Goal: Task Accomplishment & Management: Manage account settings

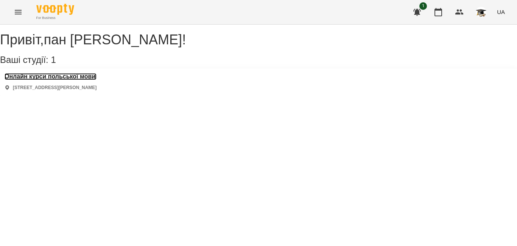
click at [95, 80] on h3 "Онлайн курси польської мови" at bounding box center [51, 76] width 92 height 7
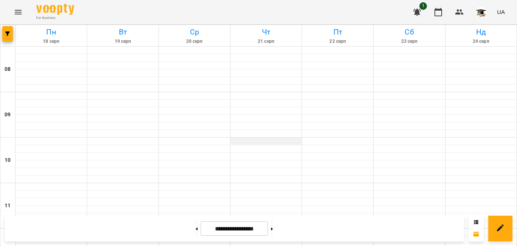
scroll to position [379, 0]
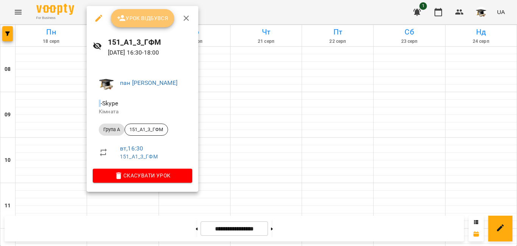
click at [143, 20] on span "Урок відбувся" at bounding box center [143, 18] width 52 height 9
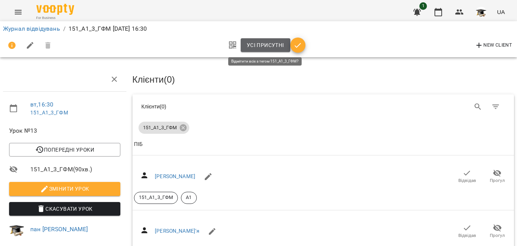
click at [254, 47] on span "Усі присутні" at bounding box center [265, 45] width 37 height 9
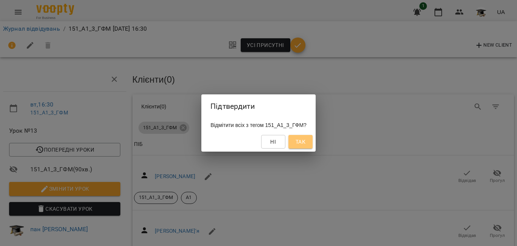
click at [304, 141] on span "Так" at bounding box center [301, 141] width 10 height 9
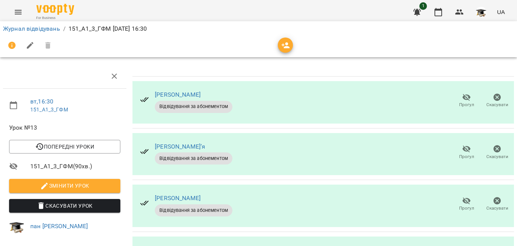
scroll to position [151, 0]
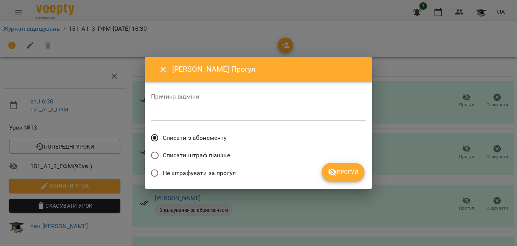
click at [170, 155] on span "Списати штраф пізніше" at bounding box center [196, 155] width 67 height 9
click at [354, 165] on button "Прогул" at bounding box center [343, 172] width 43 height 18
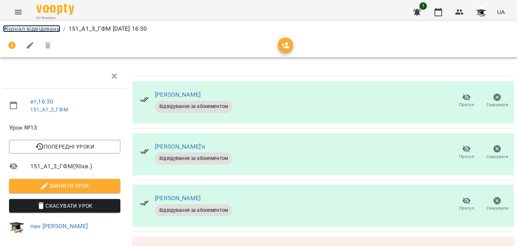
click at [43, 30] on link "Журнал відвідувань" at bounding box center [31, 28] width 57 height 7
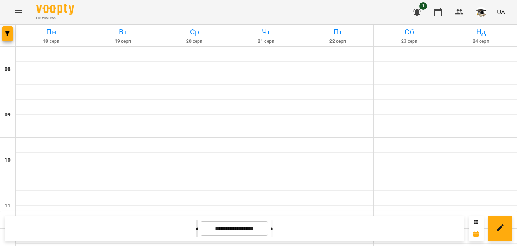
click at [196, 227] on button at bounding box center [197, 228] width 2 height 17
type input "**********"
click at [234, 179] on div at bounding box center [266, 179] width 71 height 8
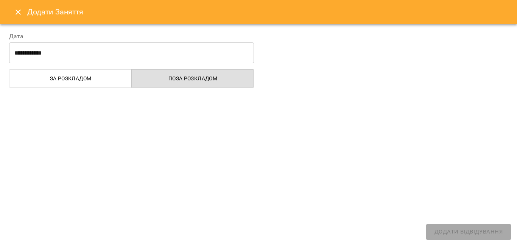
select select "**********"
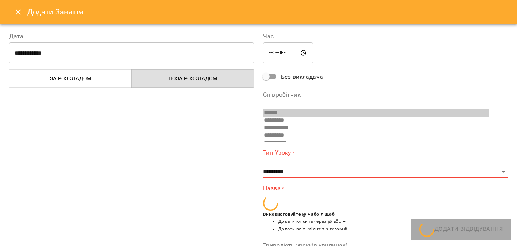
scroll to position [232, 0]
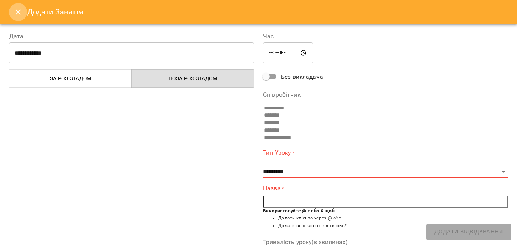
click at [16, 10] on icon "Close" at bounding box center [18, 12] width 9 height 9
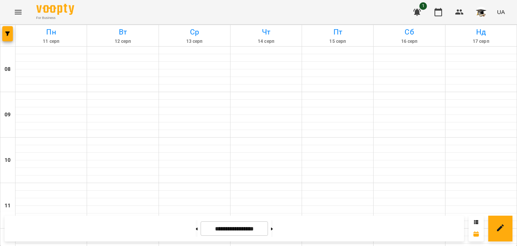
scroll to position [341, 0]
click at [196, 232] on button at bounding box center [197, 228] width 2 height 17
click at [273, 230] on button at bounding box center [272, 228] width 2 height 17
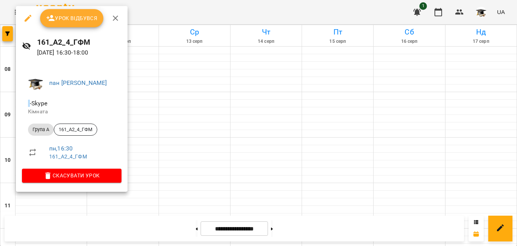
drag, startPoint x: 220, startPoint y: 70, endPoint x: 211, endPoint y: 67, distance: 9.7
click at [218, 70] on div at bounding box center [258, 123] width 517 height 246
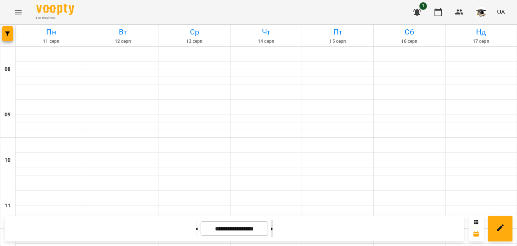
click at [273, 227] on button at bounding box center [272, 228] width 2 height 17
click at [196, 229] on button at bounding box center [197, 228] width 2 height 17
type input "**********"
drag, startPoint x: 184, startPoint y: 229, endPoint x: 138, endPoint y: 198, distance: 55.8
click at [159, 212] on div "**********" at bounding box center [258, 228] width 517 height 35
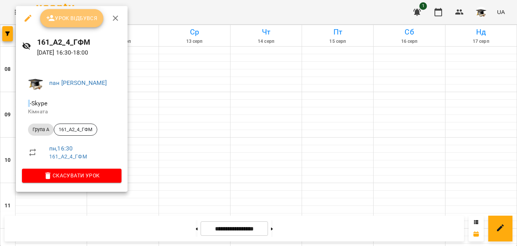
click at [74, 21] on span "Урок відбувся" at bounding box center [72, 18] width 52 height 9
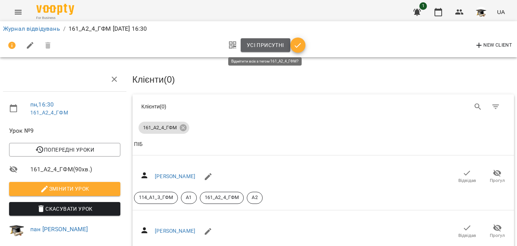
click at [260, 42] on span "Усі присутні" at bounding box center [265, 45] width 37 height 9
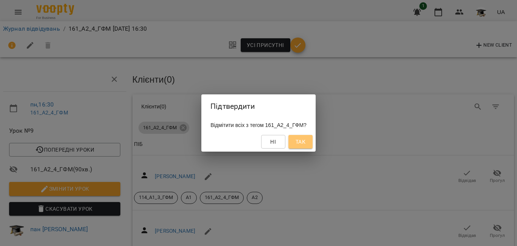
click at [304, 144] on span "Так" at bounding box center [301, 141] width 10 height 9
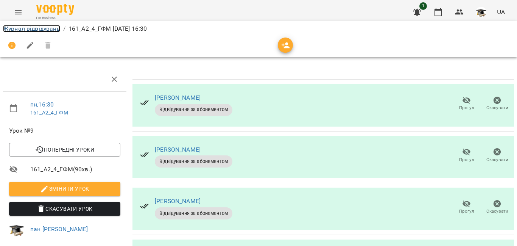
click at [43, 28] on link "Журнал відвідувань" at bounding box center [31, 28] width 57 height 7
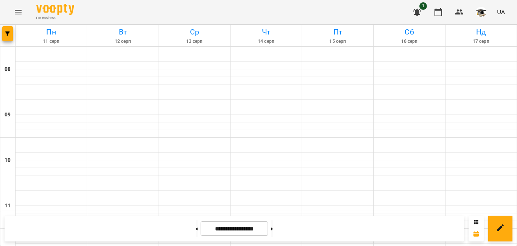
scroll to position [379, 0]
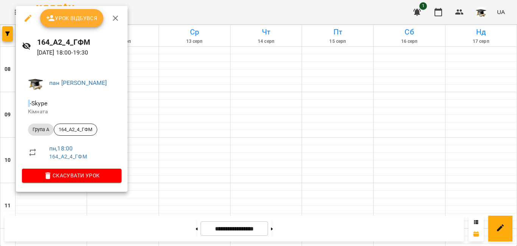
click at [91, 17] on span "Урок відбувся" at bounding box center [72, 18] width 52 height 9
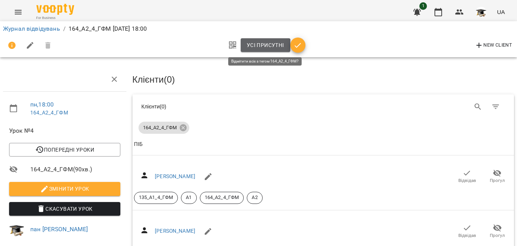
click at [252, 46] on span "Усі присутні" at bounding box center [265, 45] width 37 height 9
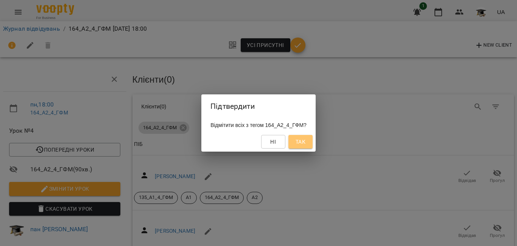
click at [306, 144] on span "Так" at bounding box center [301, 141] width 10 height 9
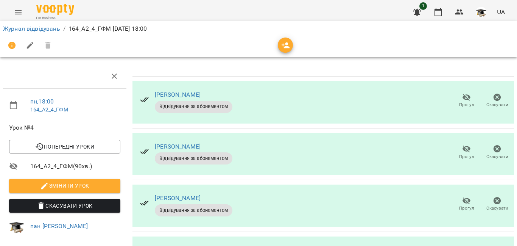
scroll to position [208, 0]
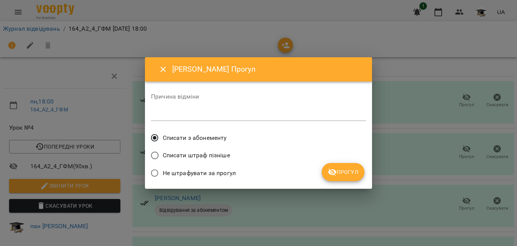
drag, startPoint x: 203, startPoint y: 154, endPoint x: 231, endPoint y: 160, distance: 28.3
click at [204, 154] on span "Списати штраф пізніше" at bounding box center [196, 155] width 67 height 9
click at [340, 171] on span "Прогул" at bounding box center [343, 171] width 31 height 9
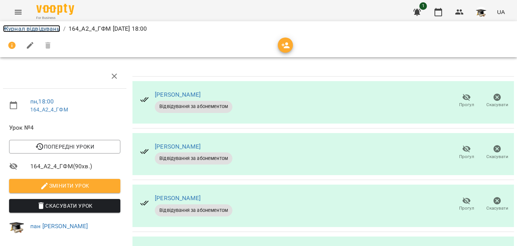
click at [43, 30] on link "Журнал відвідувань" at bounding box center [31, 28] width 57 height 7
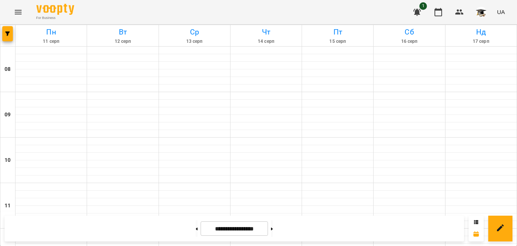
scroll to position [379, 0]
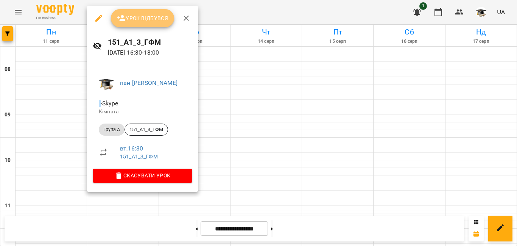
click at [146, 17] on span "Урок відбувся" at bounding box center [143, 18] width 52 height 9
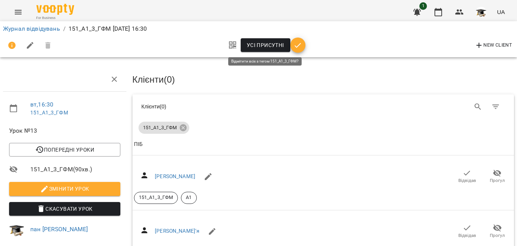
click at [260, 45] on span "Усі присутні" at bounding box center [265, 45] width 37 height 9
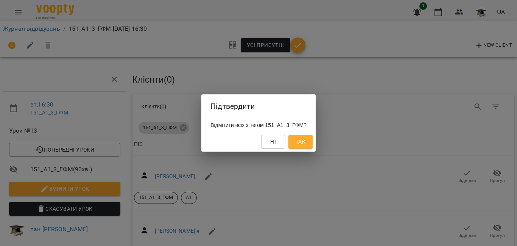
click at [306, 145] on span "Так" at bounding box center [301, 141] width 10 height 9
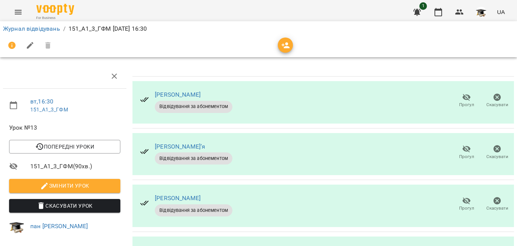
scroll to position [162, 0]
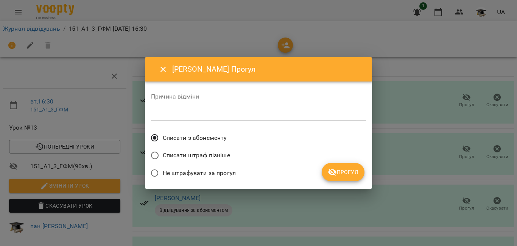
click at [200, 157] on span "Списати штраф пізніше" at bounding box center [196, 155] width 67 height 9
click at [340, 175] on span "Прогул" at bounding box center [343, 171] width 31 height 9
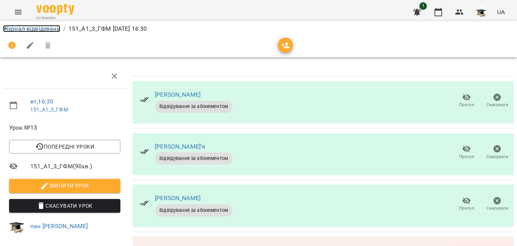
click at [37, 28] on link "Журнал відвідувань" at bounding box center [31, 28] width 57 height 7
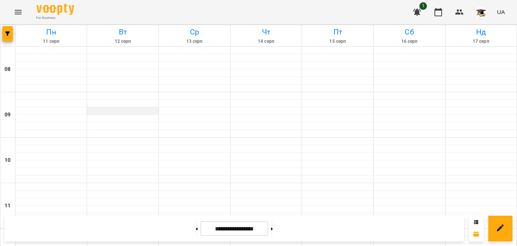
scroll to position [417, 0]
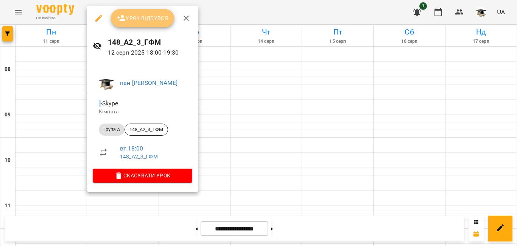
click at [162, 14] on span "Урок відбувся" at bounding box center [143, 18] width 52 height 9
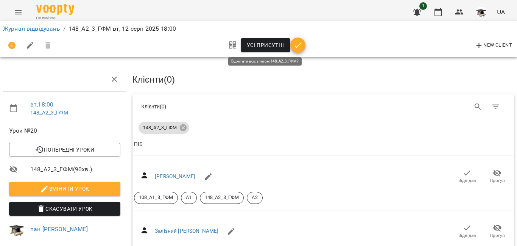
click at [255, 46] on span "Усі присутні" at bounding box center [265, 45] width 37 height 9
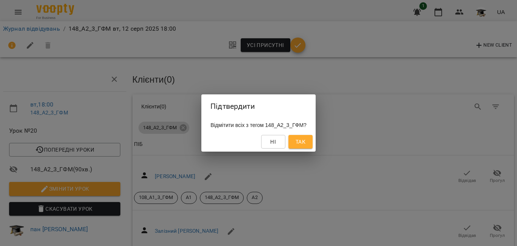
click at [306, 143] on span "Так" at bounding box center [301, 141] width 10 height 9
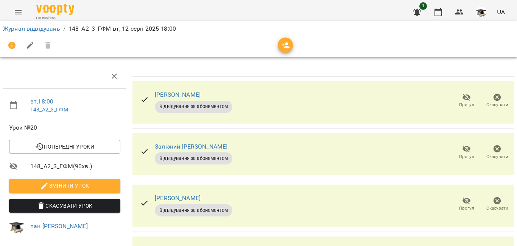
scroll to position [151, 0]
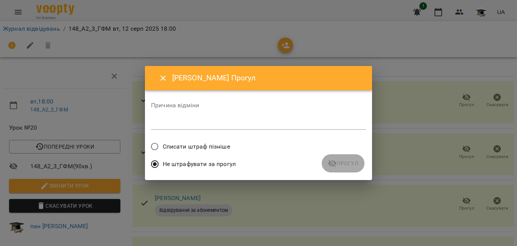
click at [201, 145] on span "Списати штраф пізніше" at bounding box center [196, 146] width 67 height 9
click at [349, 159] on span "Прогул" at bounding box center [343, 163] width 31 height 9
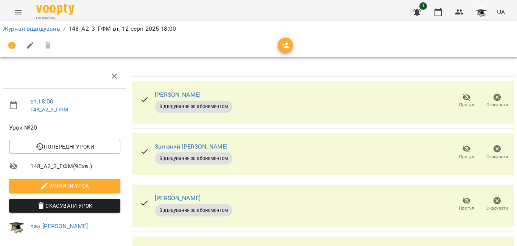
scroll to position [260, 0]
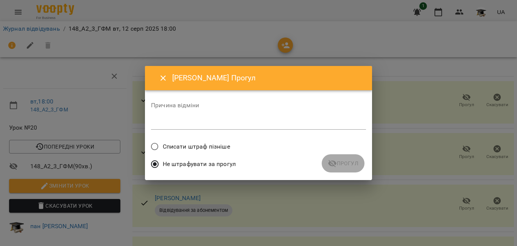
click at [189, 146] on span "Списати штраф пізніше" at bounding box center [196, 146] width 67 height 9
click at [330, 169] on button "Прогул" at bounding box center [343, 163] width 43 height 18
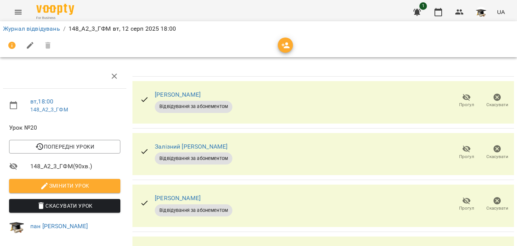
scroll to position [33, 0]
click at [463, 197] on icon "button" at bounding box center [467, 200] width 8 height 7
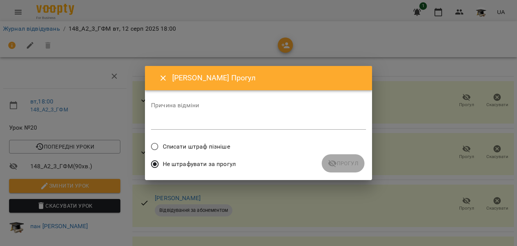
click at [219, 145] on span "Списати штраф пізніше" at bounding box center [196, 146] width 67 height 9
click at [337, 164] on span "Прогул" at bounding box center [343, 163] width 31 height 9
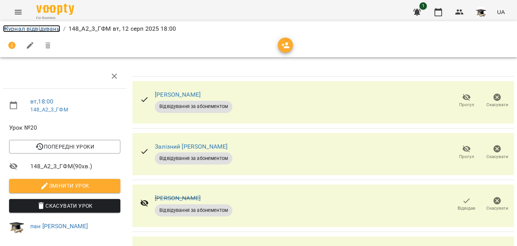
click at [35, 32] on link "Журнал відвідувань" at bounding box center [31, 28] width 57 height 7
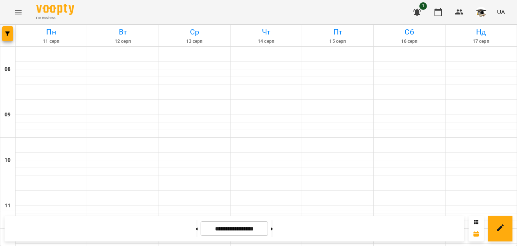
scroll to position [395, 0]
